Goal: Task Accomplishment & Management: Manage account settings

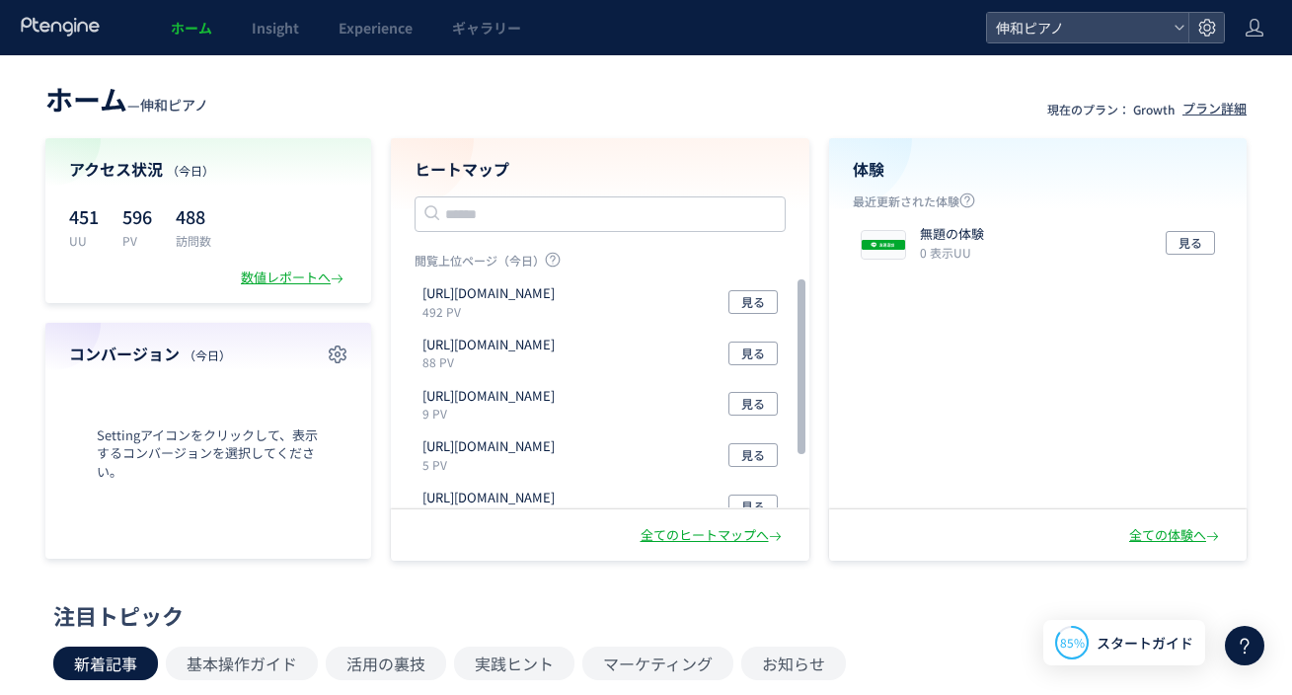
click at [1233, 641] on icon at bounding box center [1245, 646] width 24 height 24
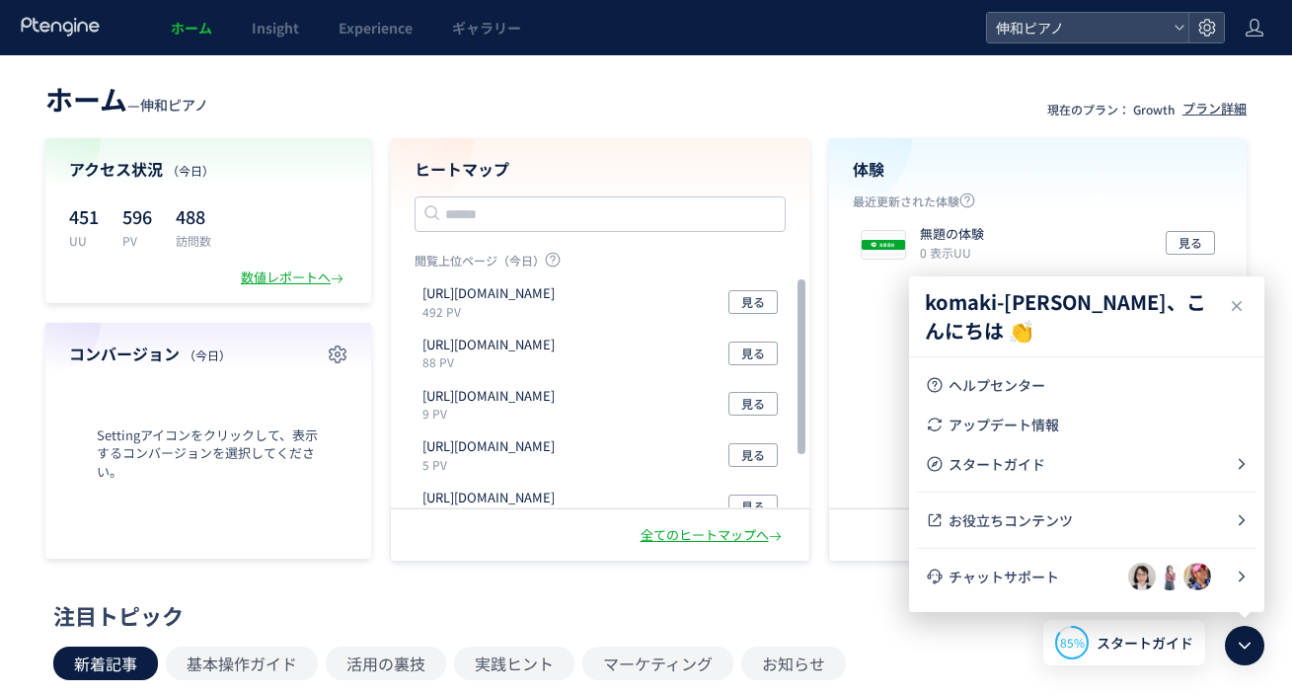
click at [1234, 643] on icon at bounding box center [1245, 646] width 24 height 24
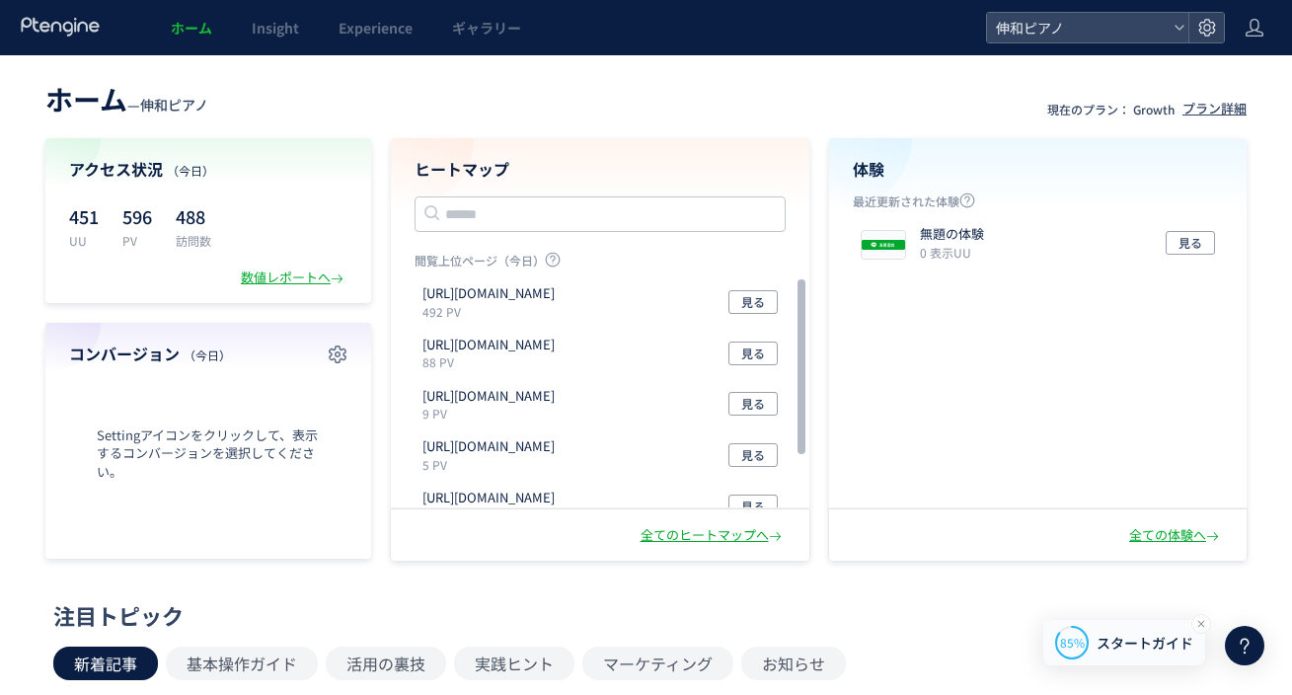
click at [1100, 653] on div "85% スタートガイド" at bounding box center [1124, 642] width 162 height 45
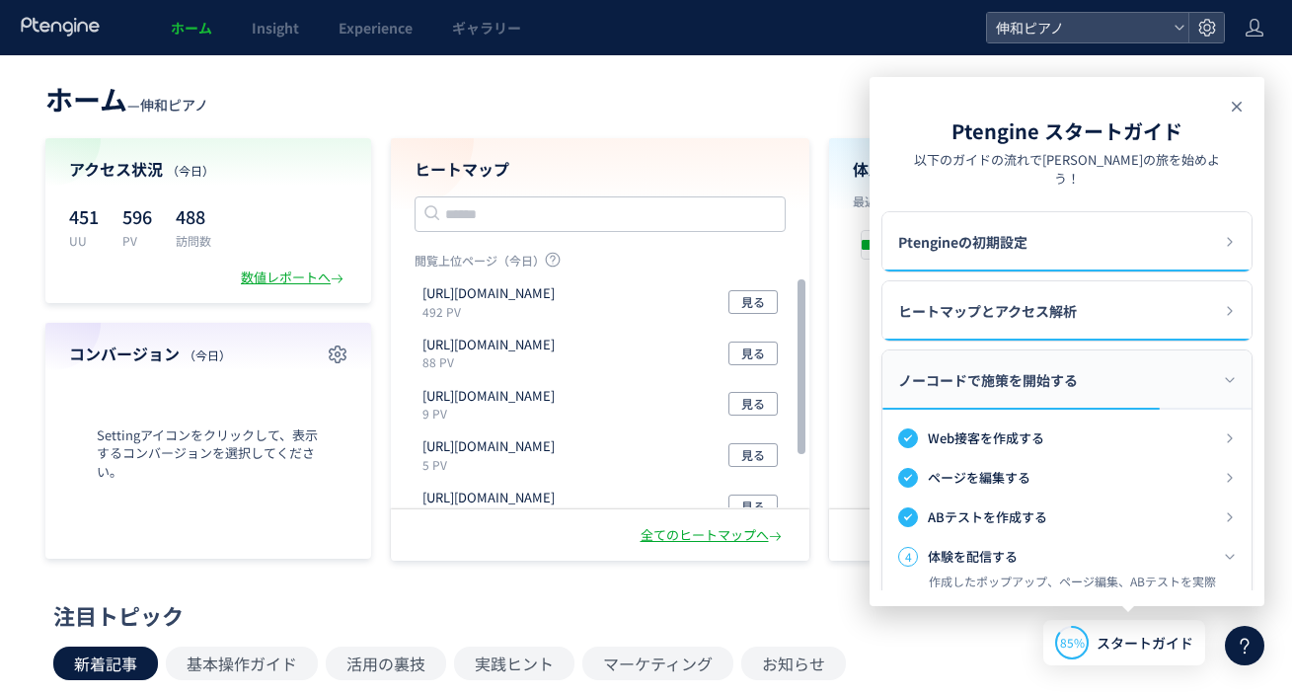
click at [1230, 103] on icon at bounding box center [1237, 107] width 24 height 24
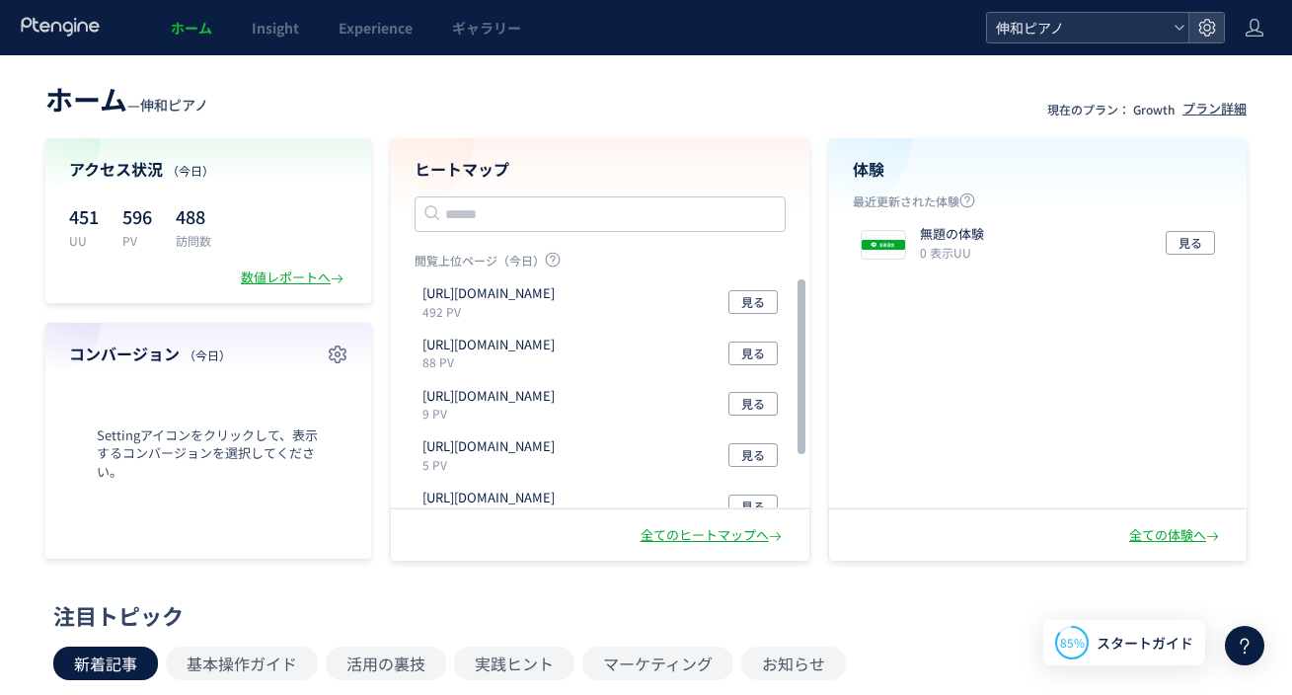
click at [1169, 33] on div "伸和ピアノ" at bounding box center [1087, 28] width 201 height 30
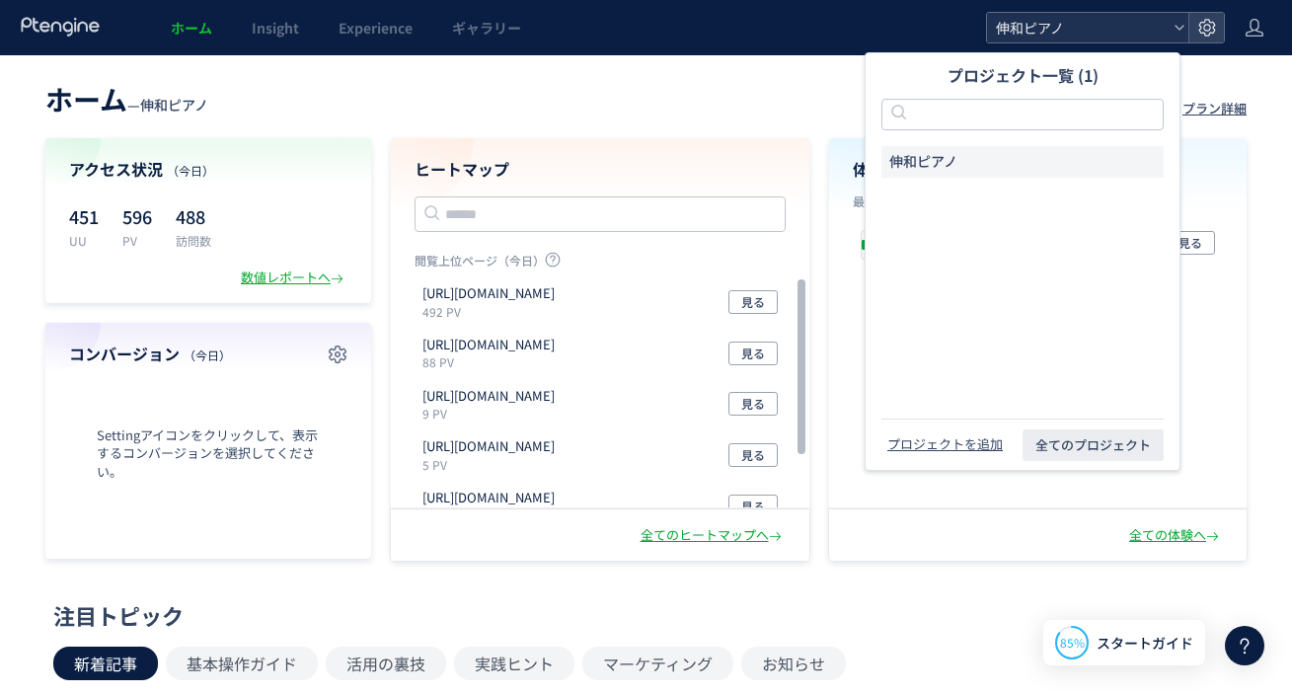
click at [1169, 33] on div "伸和ピアノ" at bounding box center [1087, 28] width 201 height 30
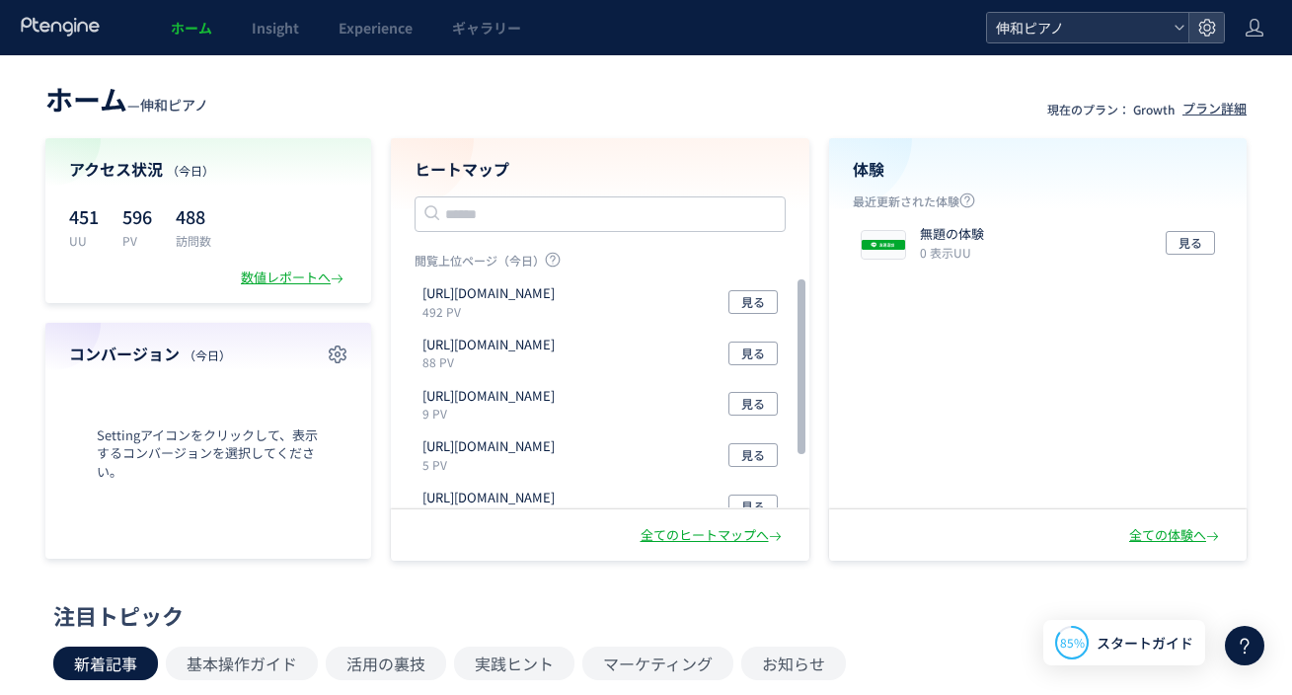
click at [1049, 30] on span "伸和ピアノ" at bounding box center [1078, 28] width 176 height 30
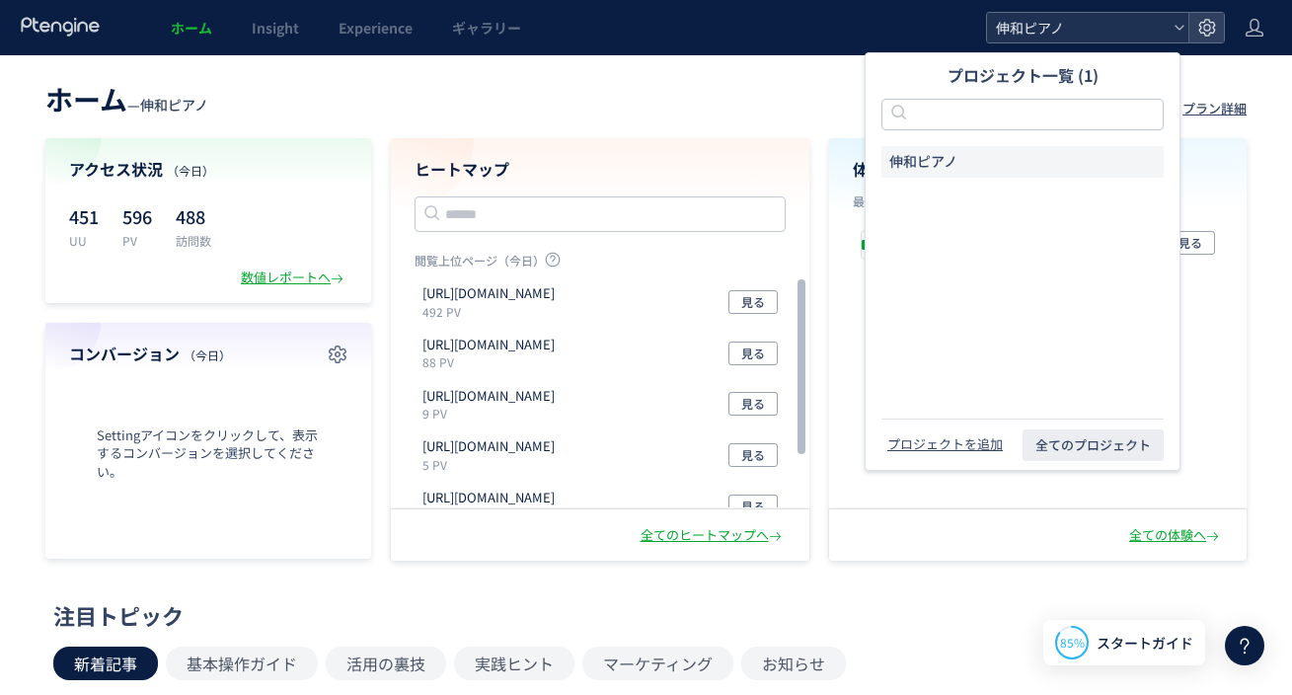
click at [1049, 30] on span "伸和ピアノ" at bounding box center [1078, 28] width 176 height 30
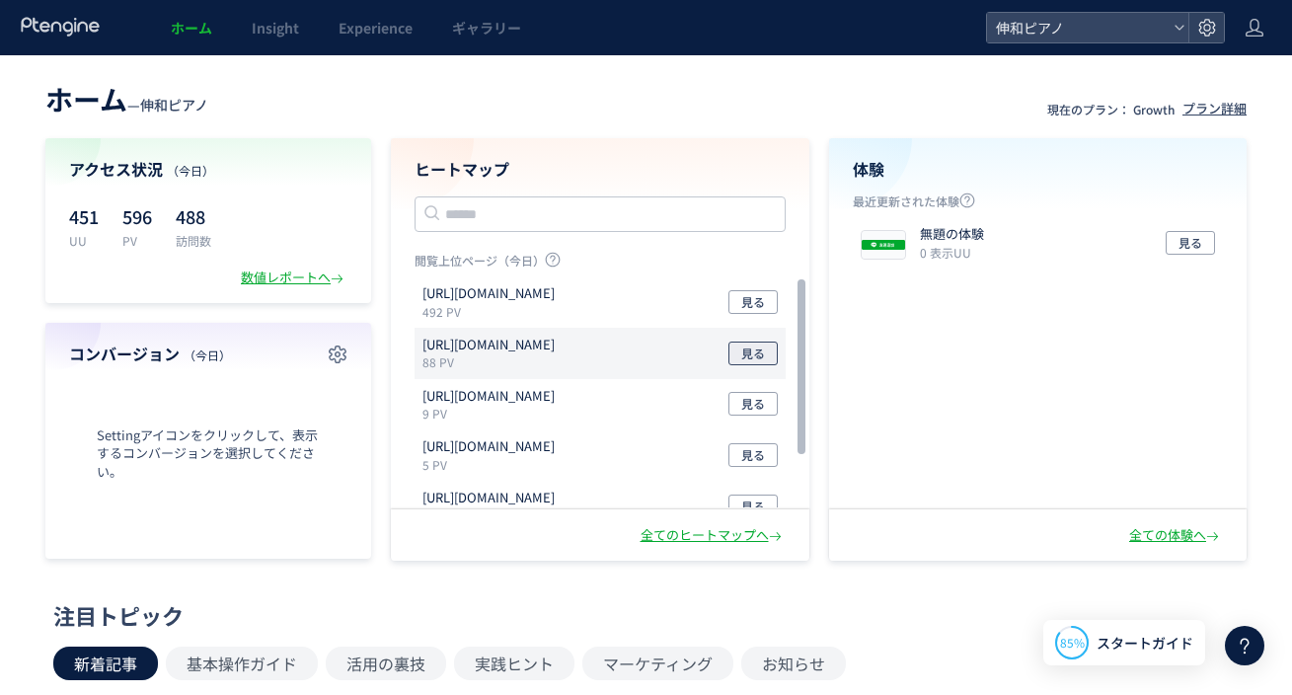
click at [761, 354] on span "見る" at bounding box center [753, 354] width 24 height 24
click at [757, 365] on div "[URL][DOMAIN_NAME] 88 PV 見る" at bounding box center [600, 353] width 371 height 51
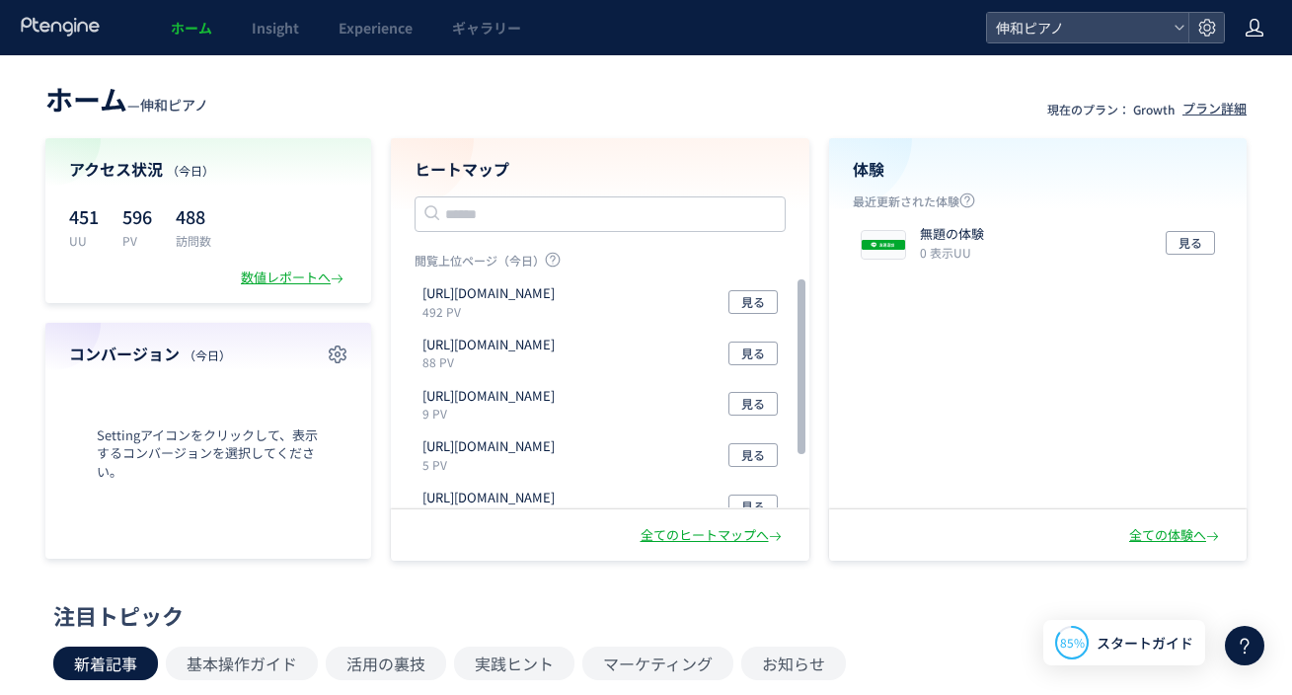
click at [1262, 25] on icon at bounding box center [1255, 28] width 20 height 20
click at [1203, 78] on span "アカウント設定" at bounding box center [1204, 78] width 97 height 20
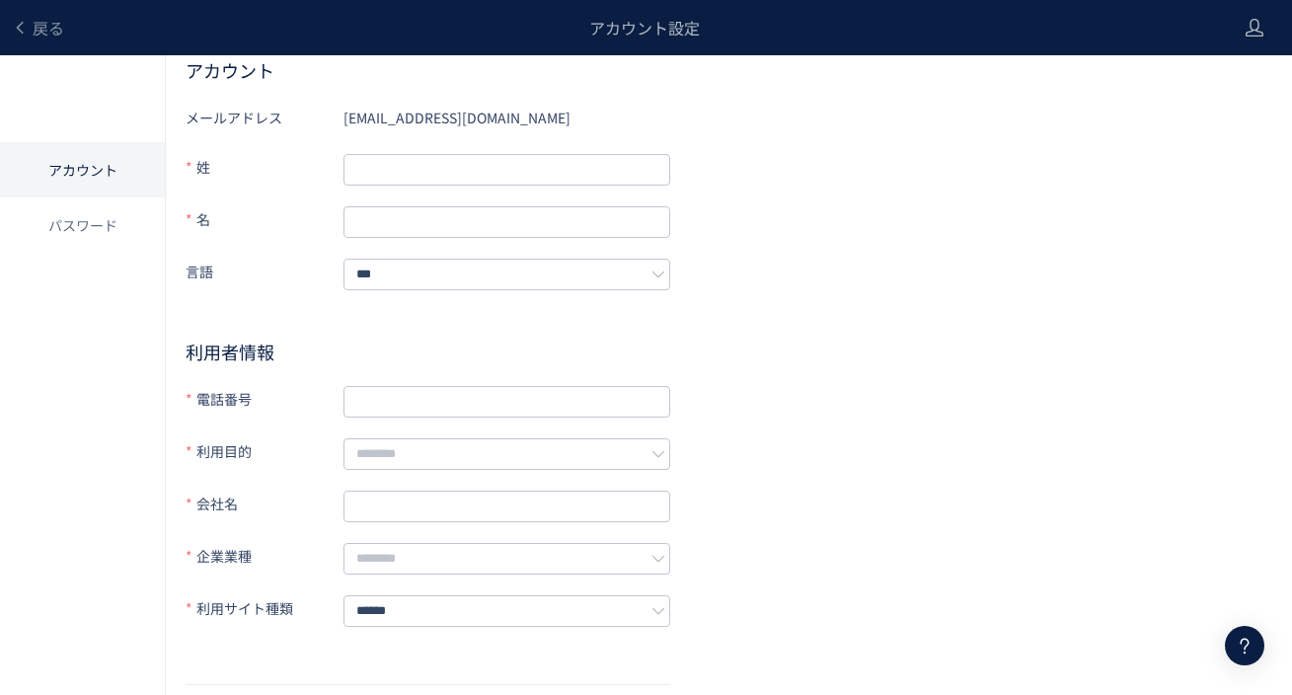
scroll to position [90, 0]
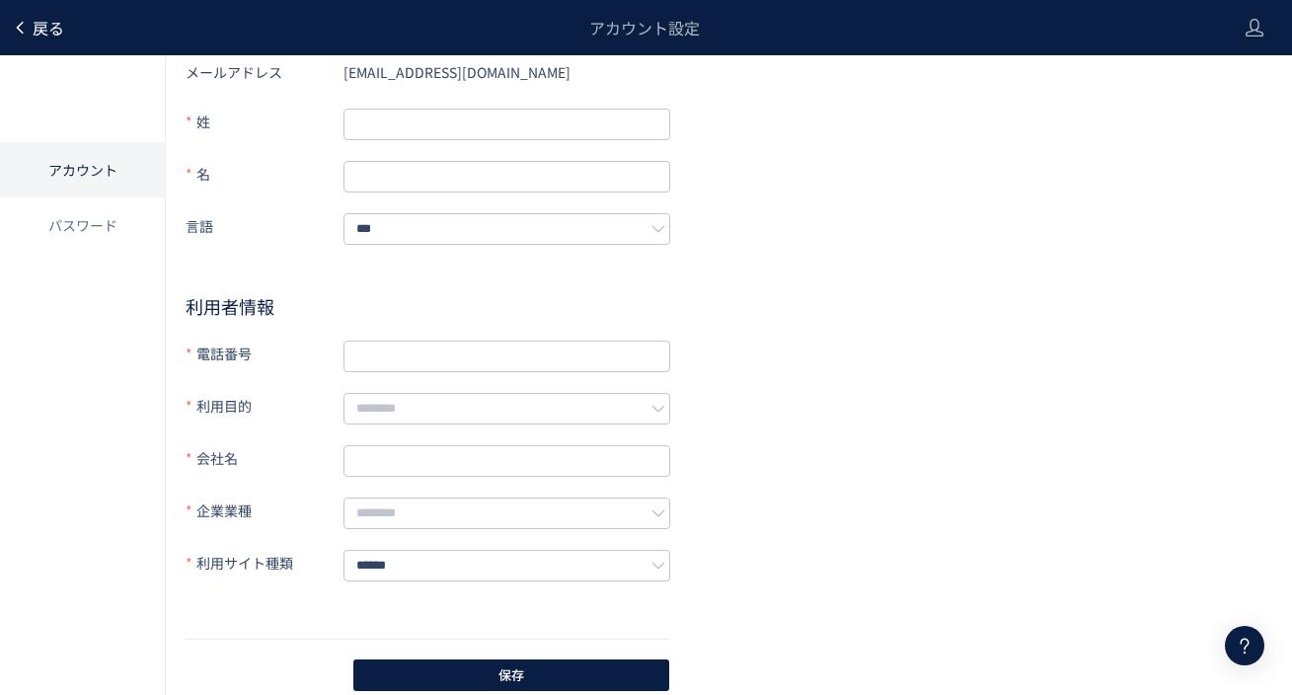
click at [54, 30] on span "戻る" at bounding box center [49, 28] width 32 height 24
